Goal: Information Seeking & Learning: Learn about a topic

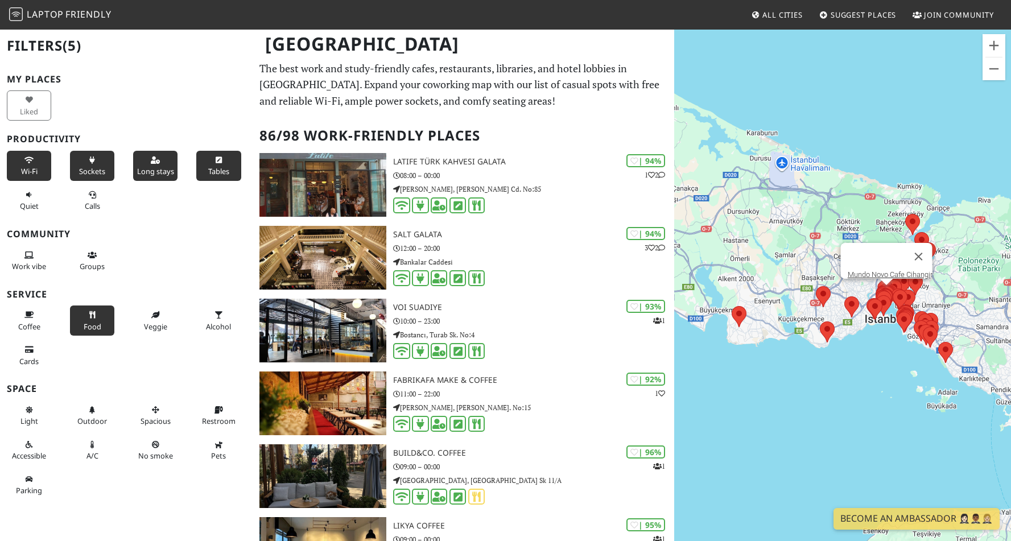
scroll to position [4131, 0]
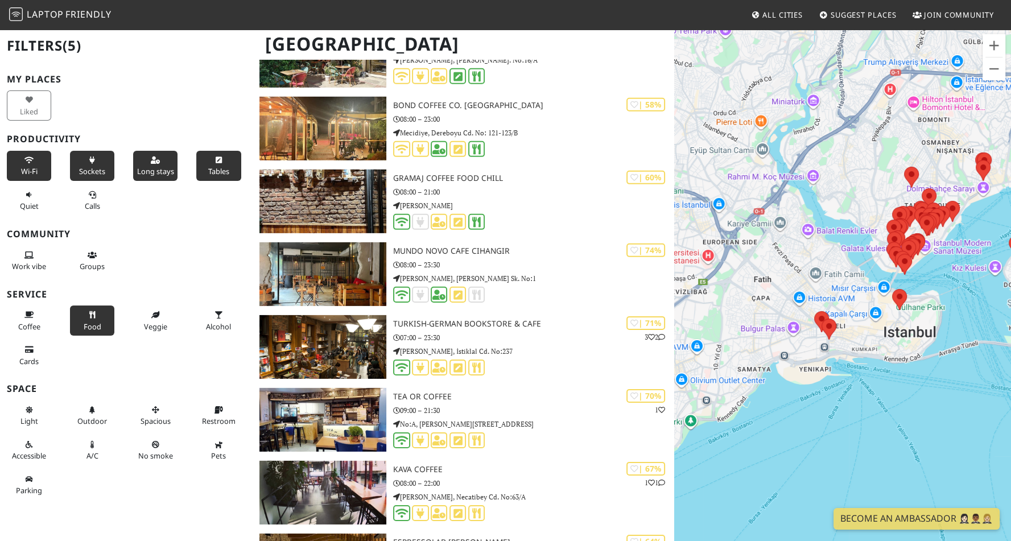
drag, startPoint x: 941, startPoint y: 376, endPoint x: 902, endPoint y: 379, distance: 38.8
click at [902, 379] on div at bounding box center [842, 298] width 337 height 541
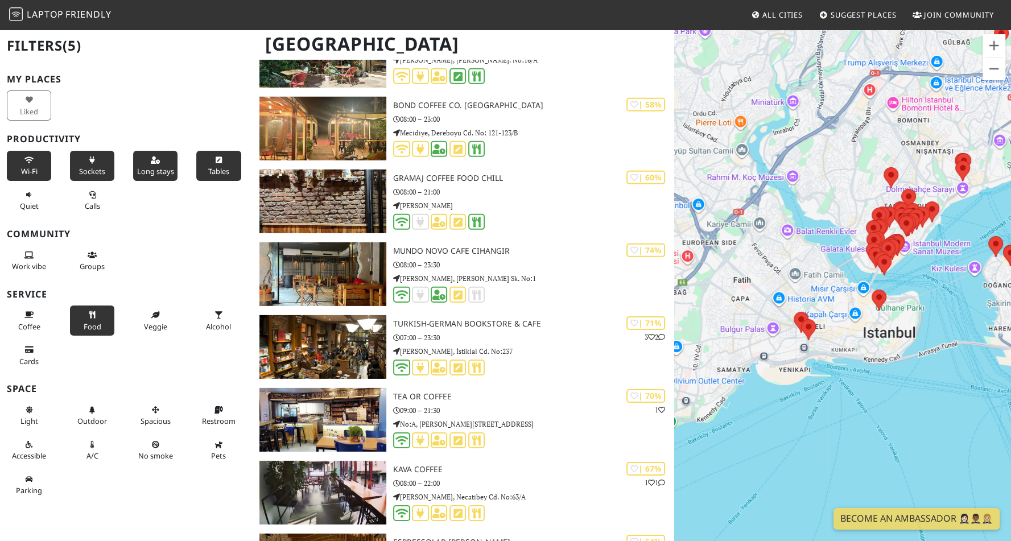
drag, startPoint x: 910, startPoint y: 362, endPoint x: 795, endPoint y: 367, distance: 115.5
click at [806, 367] on div at bounding box center [842, 298] width 337 height 541
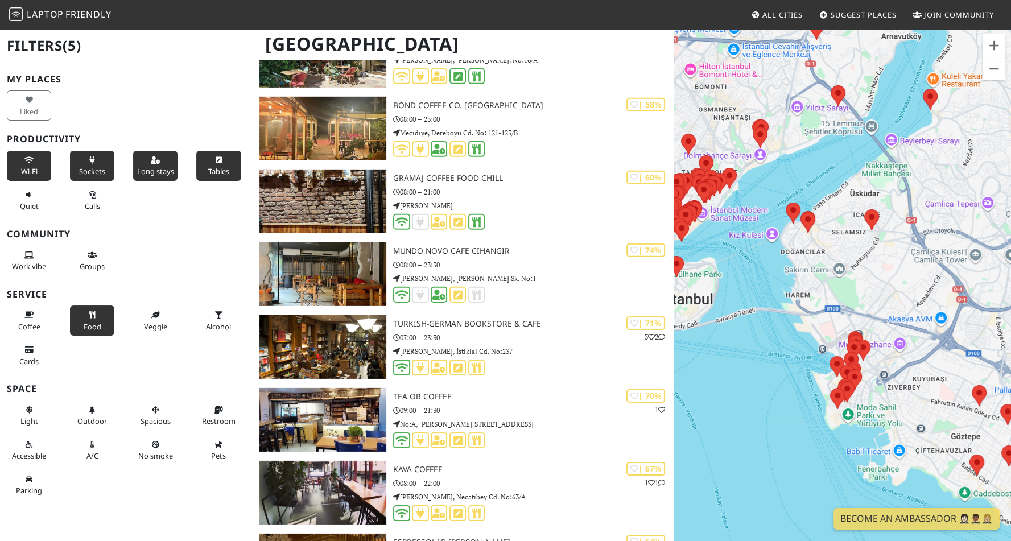
drag, startPoint x: 744, startPoint y: 416, endPoint x: 776, endPoint y: 363, distance: 61.4
click at [776, 363] on div at bounding box center [842, 298] width 337 height 541
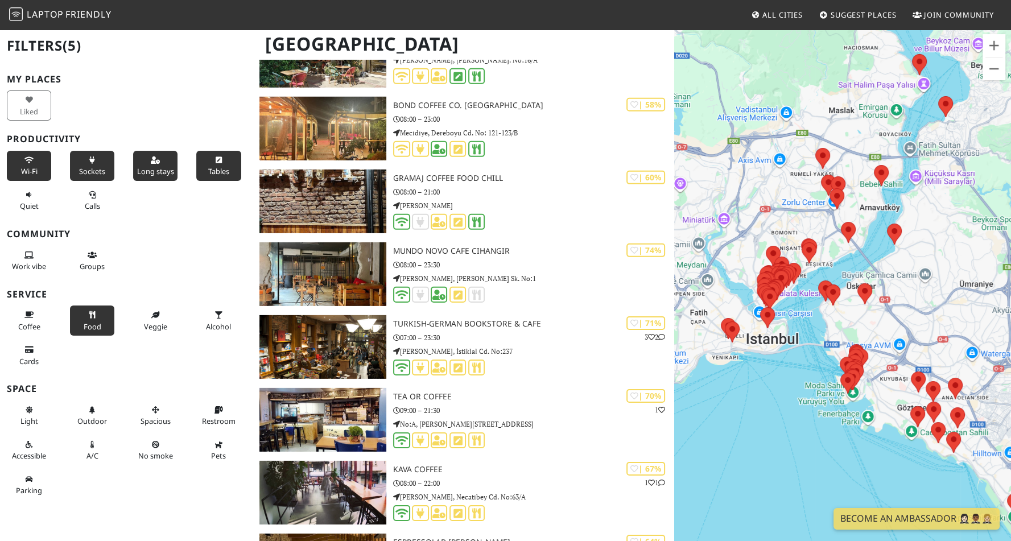
drag, startPoint x: 747, startPoint y: 366, endPoint x: 831, endPoint y: 382, distance: 85.1
click at [831, 382] on div at bounding box center [842, 298] width 337 height 541
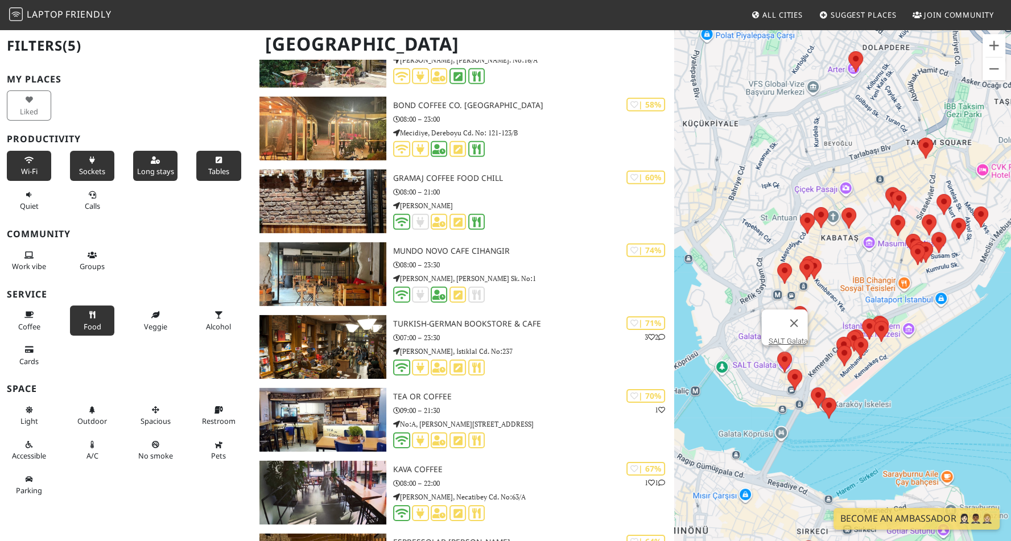
click at [777, 351] on area at bounding box center [777, 351] width 0 height 0
click at [773, 337] on link "SALT Galata" at bounding box center [787, 341] width 39 height 9
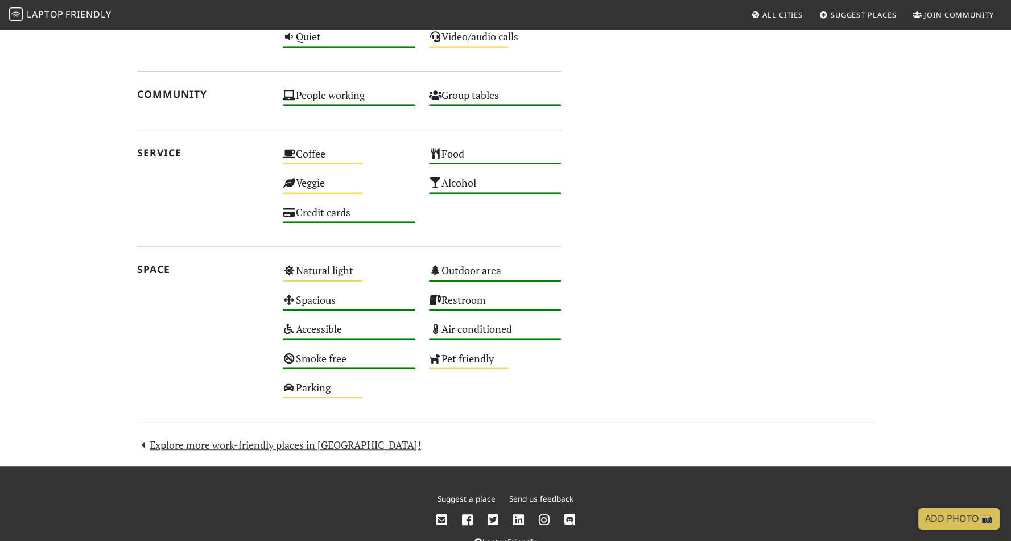
scroll to position [796, 0]
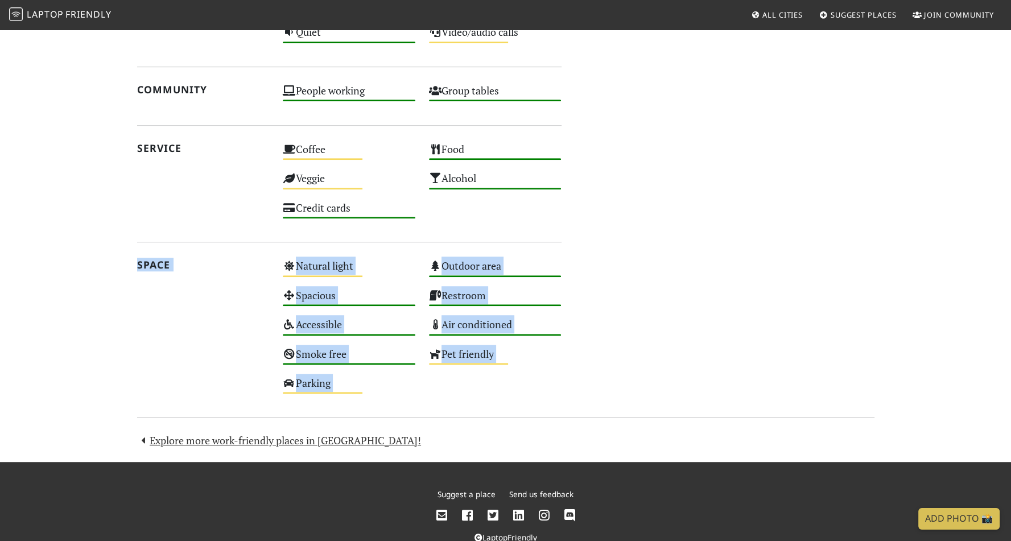
drag, startPoint x: 84, startPoint y: 374, endPoint x: 85, endPoint y: 424, distance: 50.1
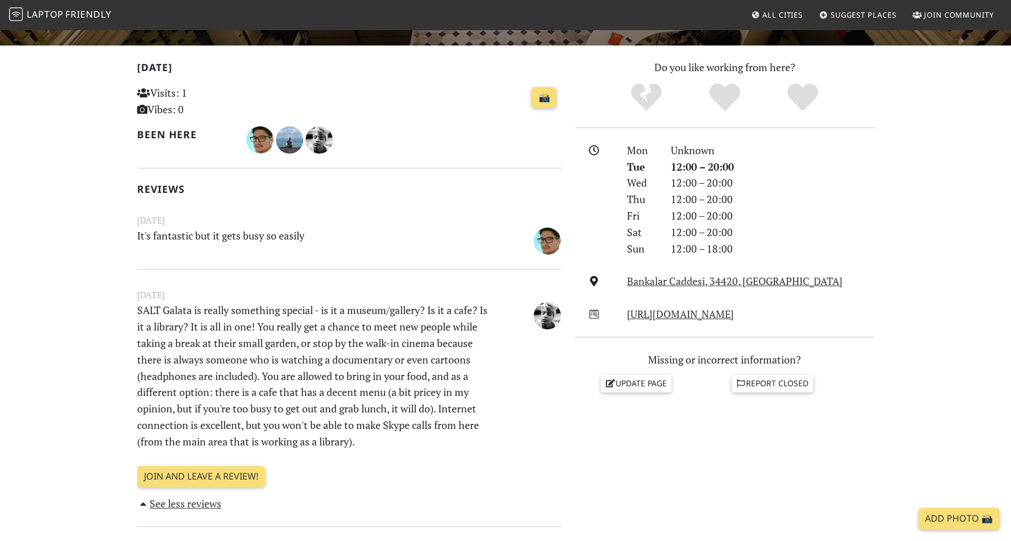
scroll to position [0, 0]
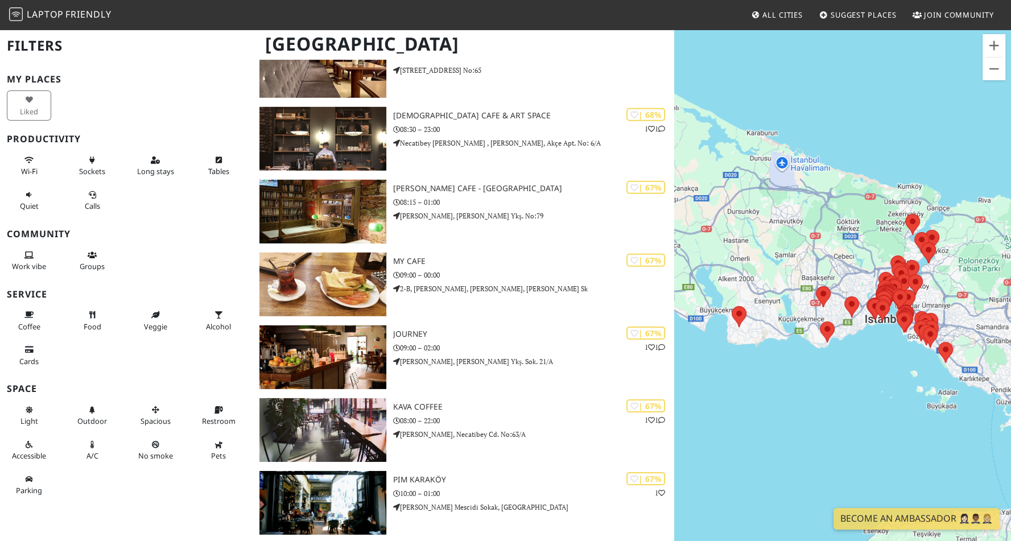
scroll to position [4131, 0]
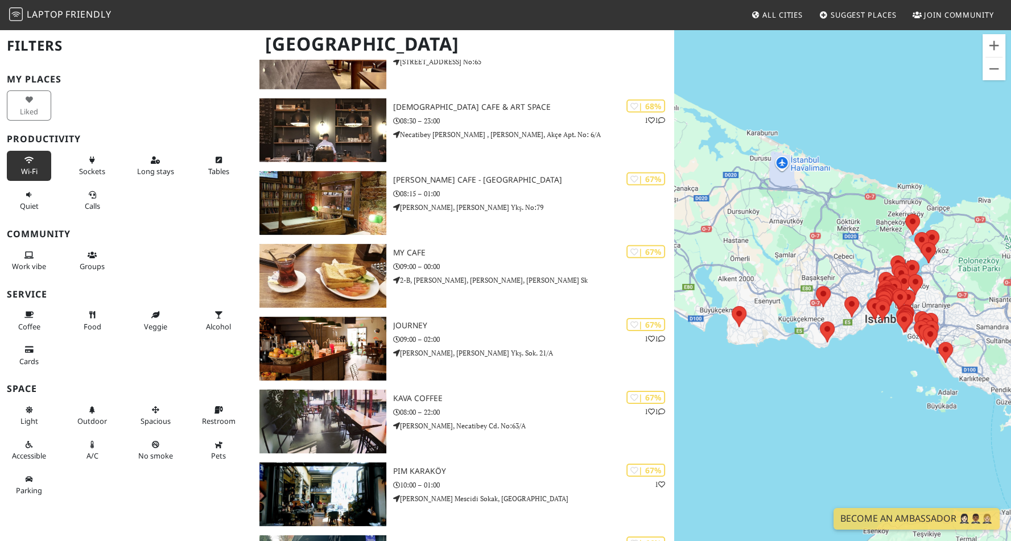
click at [28, 165] on button "Wi-Fi" at bounding box center [29, 166] width 44 height 30
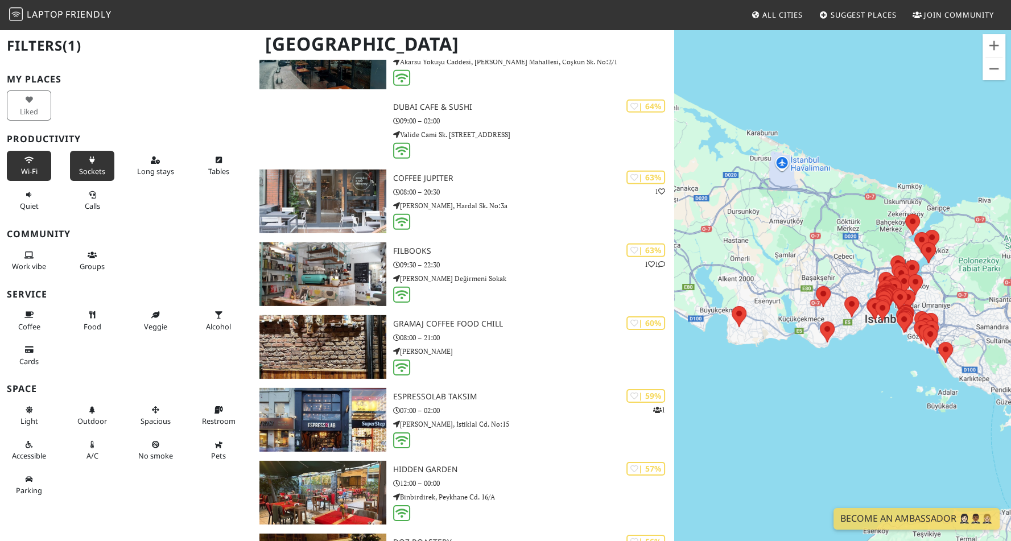
click at [98, 173] on span "Sockets" at bounding box center [92, 171] width 26 height 10
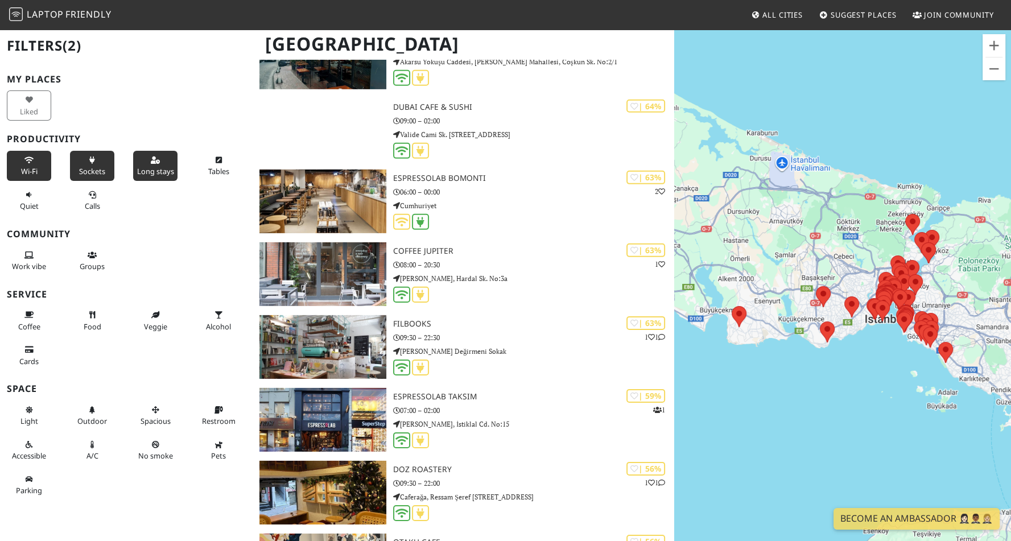
click at [149, 176] on span "Long stays" at bounding box center [155, 171] width 37 height 10
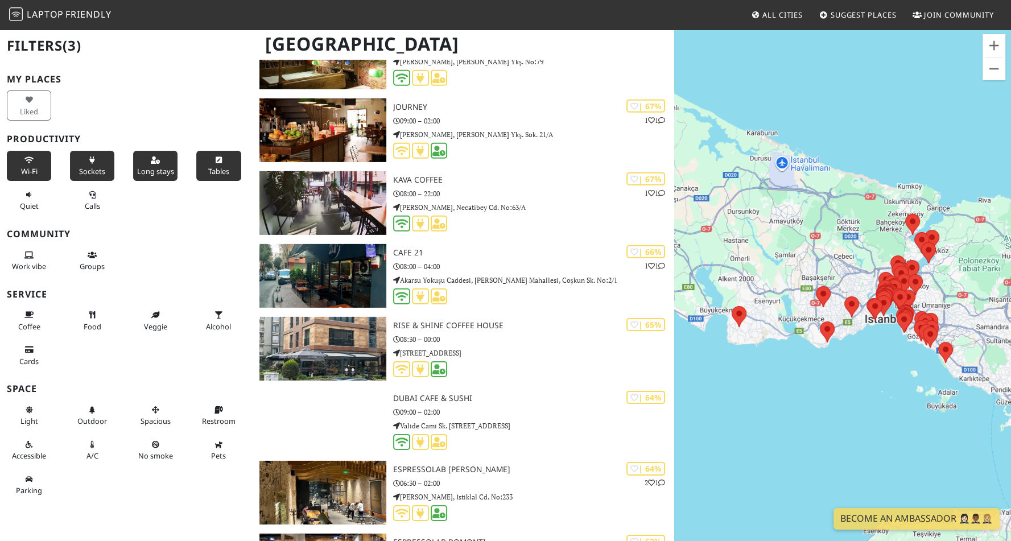
click at [209, 168] on span "Tables" at bounding box center [218, 171] width 21 height 10
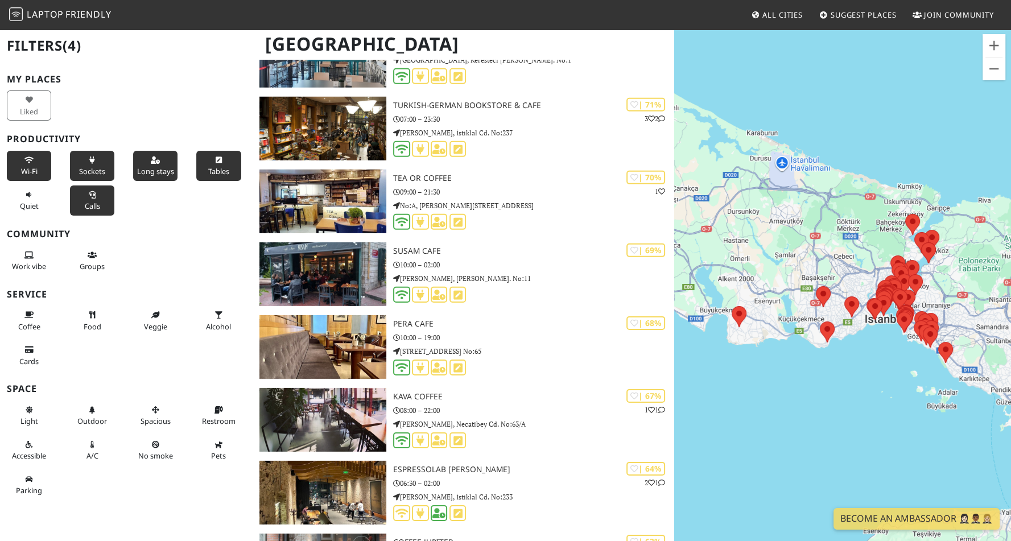
click at [86, 211] on span "Calls" at bounding box center [92, 206] width 15 height 10
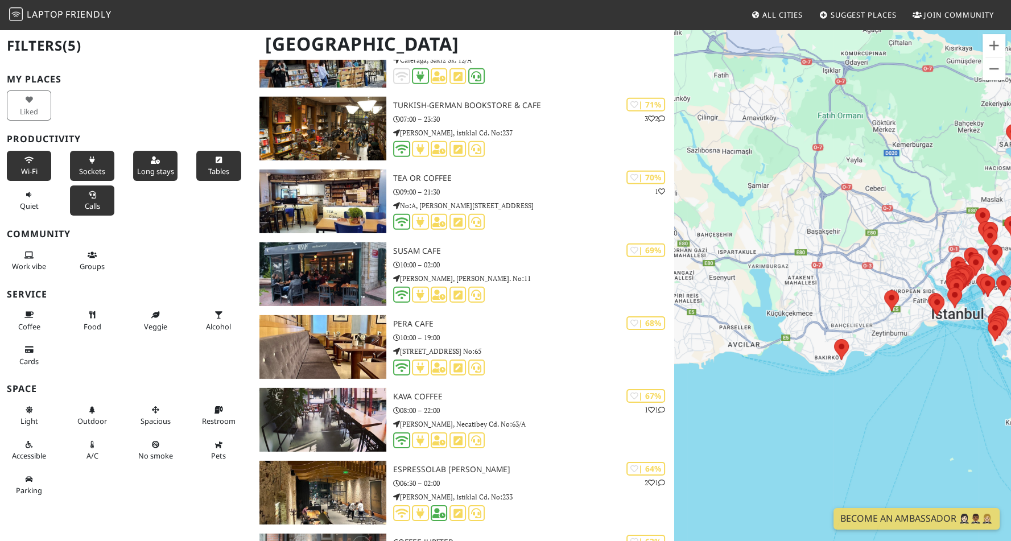
drag, startPoint x: 888, startPoint y: 309, endPoint x: 814, endPoint y: 349, distance: 83.7
click at [814, 349] on div at bounding box center [842, 298] width 337 height 541
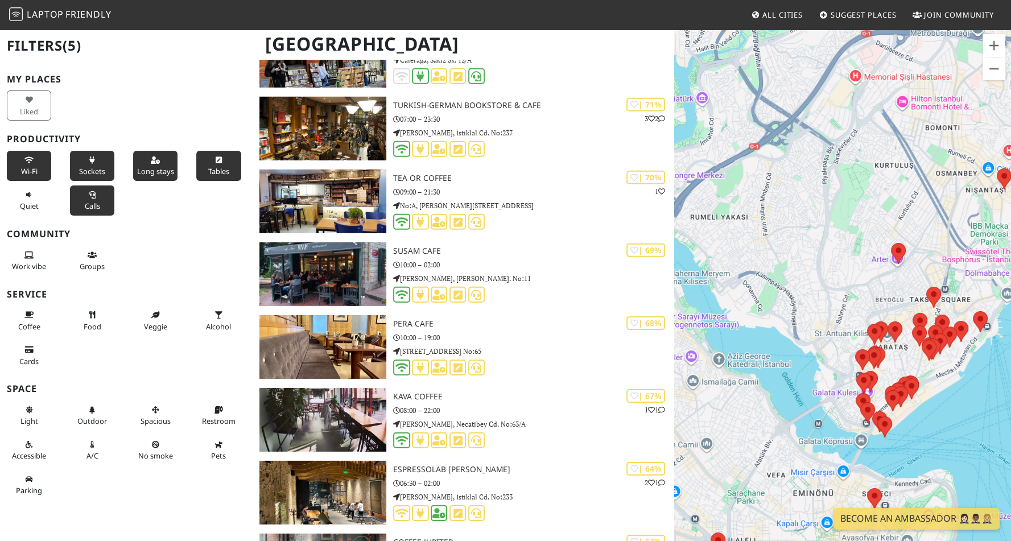
drag, startPoint x: 859, startPoint y: 353, endPoint x: 801, endPoint y: 329, distance: 62.5
click at [801, 329] on div at bounding box center [842, 298] width 337 height 541
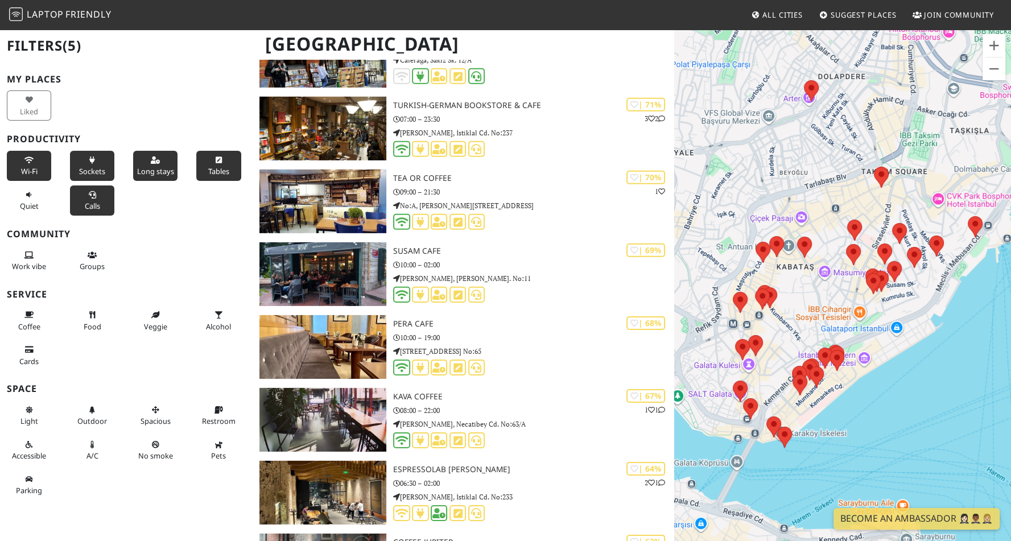
drag, startPoint x: 830, startPoint y: 334, endPoint x: 904, endPoint y: 349, distance: 76.1
click at [904, 349] on div at bounding box center [842, 298] width 337 height 541
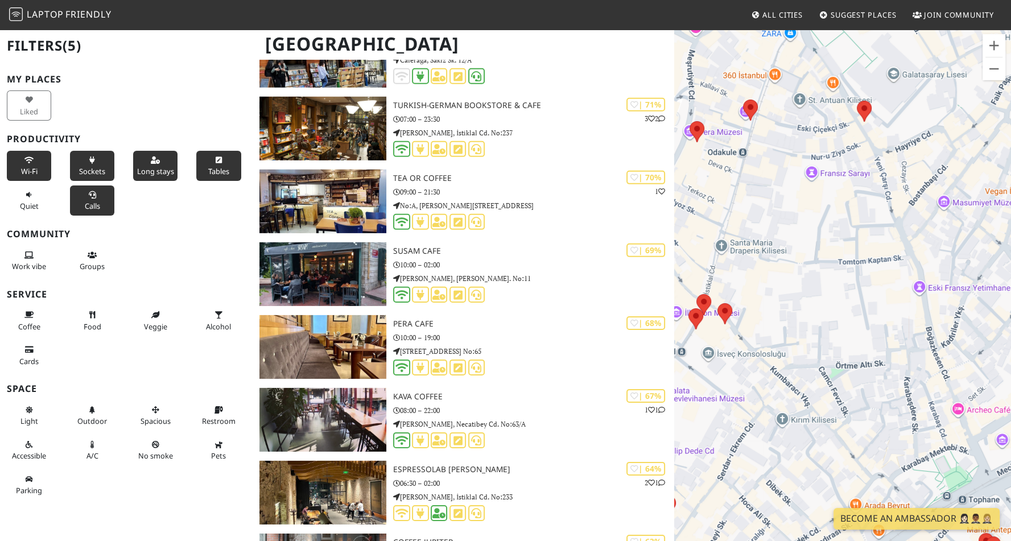
drag, startPoint x: 854, startPoint y: 397, endPoint x: 886, endPoint y: 363, distance: 46.7
click at [886, 363] on div at bounding box center [842, 298] width 337 height 541
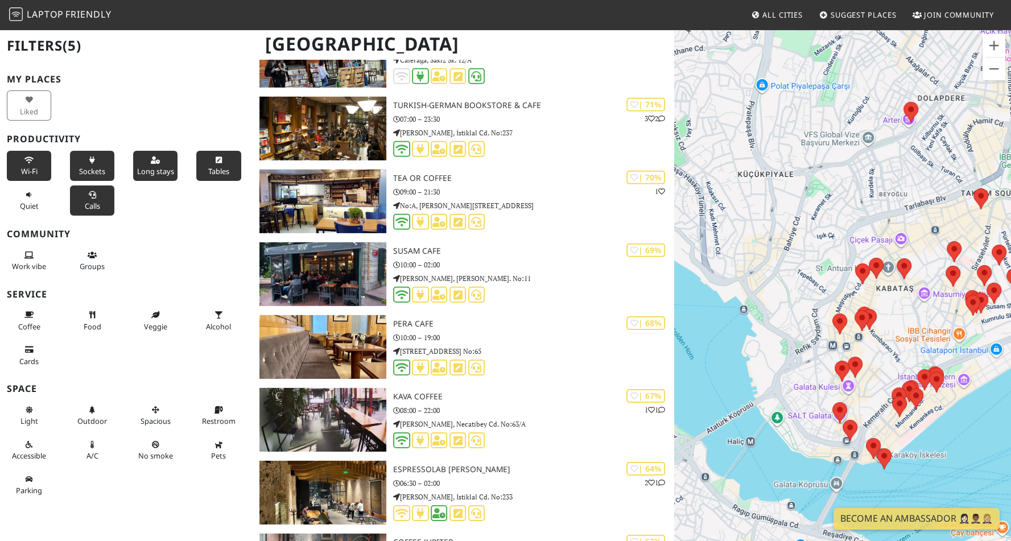
drag, startPoint x: 893, startPoint y: 353, endPoint x: 822, endPoint y: 361, distance: 71.6
click at [822, 361] on div at bounding box center [842, 298] width 337 height 541
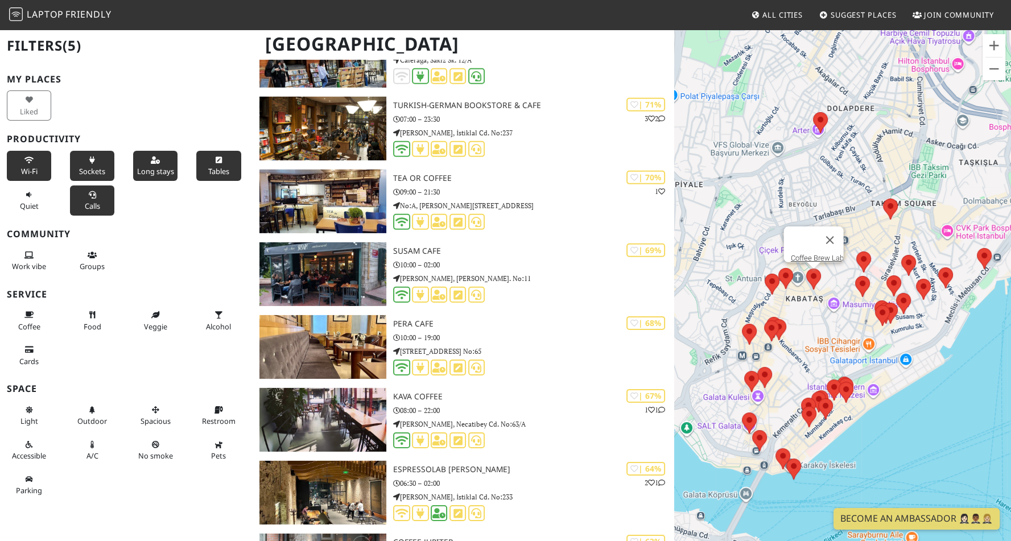
click at [806, 268] on area at bounding box center [806, 268] width 0 height 0
